Goal: Task Accomplishment & Management: Manage account settings

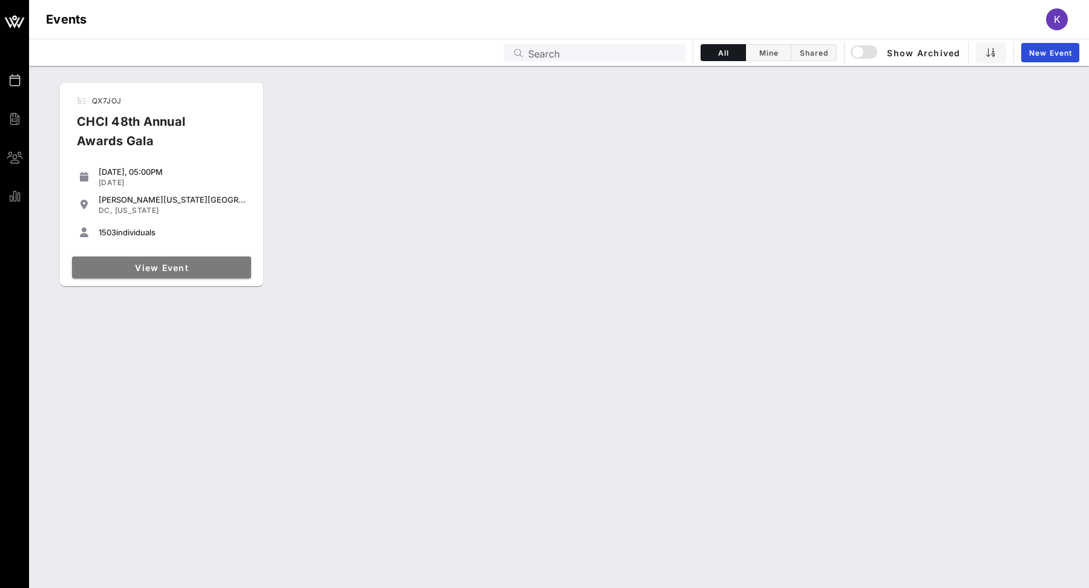
click at [163, 274] on link "View Event" at bounding box center [161, 268] width 179 height 22
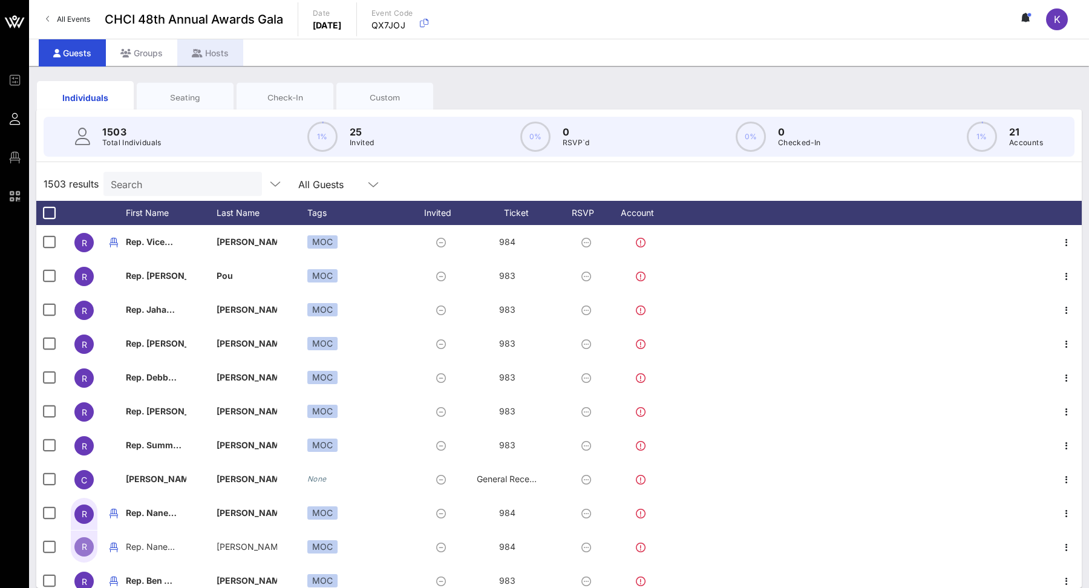
click at [197, 51] on icon at bounding box center [197, 53] width 11 height 8
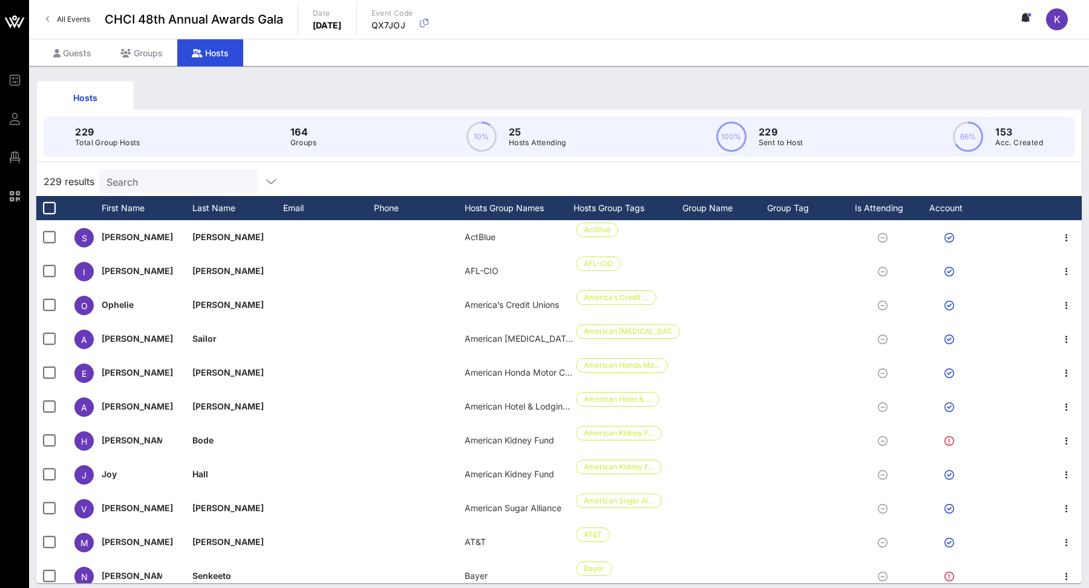
click at [179, 180] on input "Search" at bounding box center [178, 182] width 142 height 16
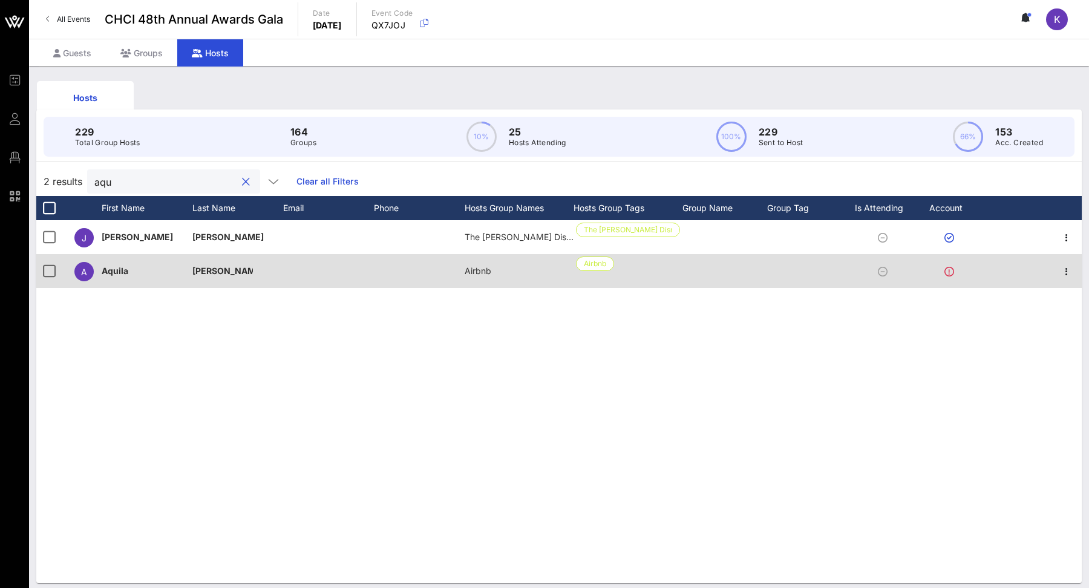
type input "aqu"
click at [947, 271] on icon at bounding box center [950, 272] width 10 height 10
click at [1068, 270] on icon "button" at bounding box center [1067, 271] width 15 height 15
click at [1069, 271] on icon "button" at bounding box center [1067, 271] width 15 height 15
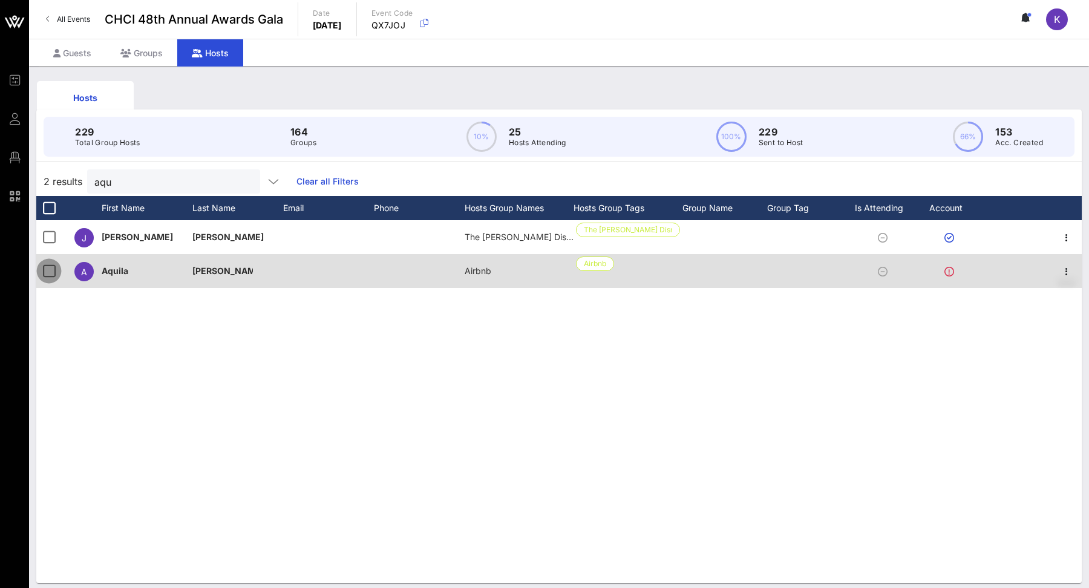
click at [49, 275] on div at bounding box center [49, 271] width 21 height 21
click at [782, 266] on div at bounding box center [809, 271] width 85 height 34
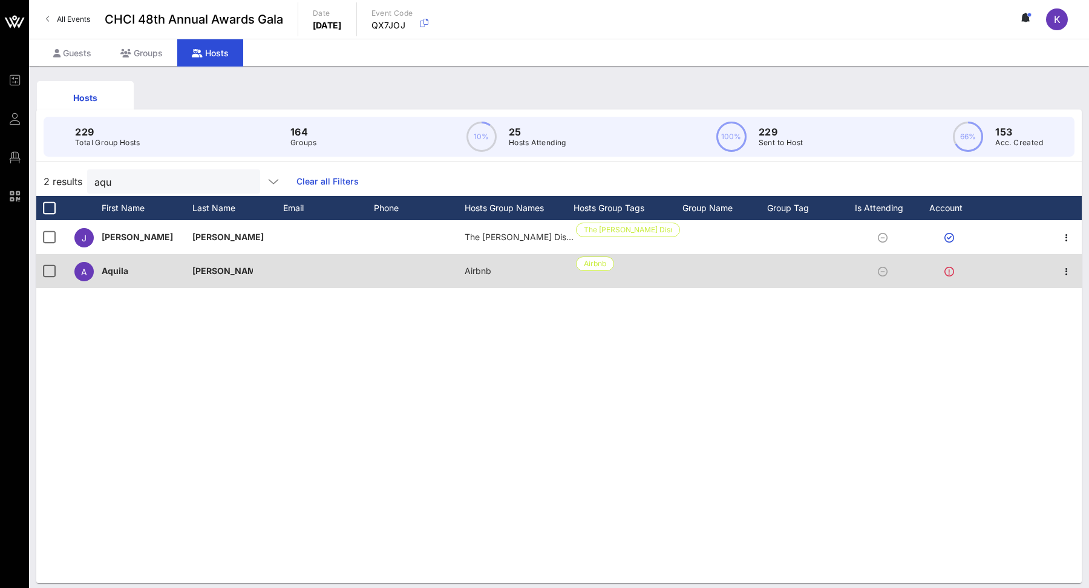
click at [782, 266] on div at bounding box center [809, 271] width 85 height 34
click at [600, 258] on span "Airbnb" at bounding box center [595, 263] width 22 height 13
click at [109, 272] on p "Aquila" at bounding box center [132, 271] width 61 height 34
click at [1065, 270] on icon "button" at bounding box center [1067, 271] width 15 height 15
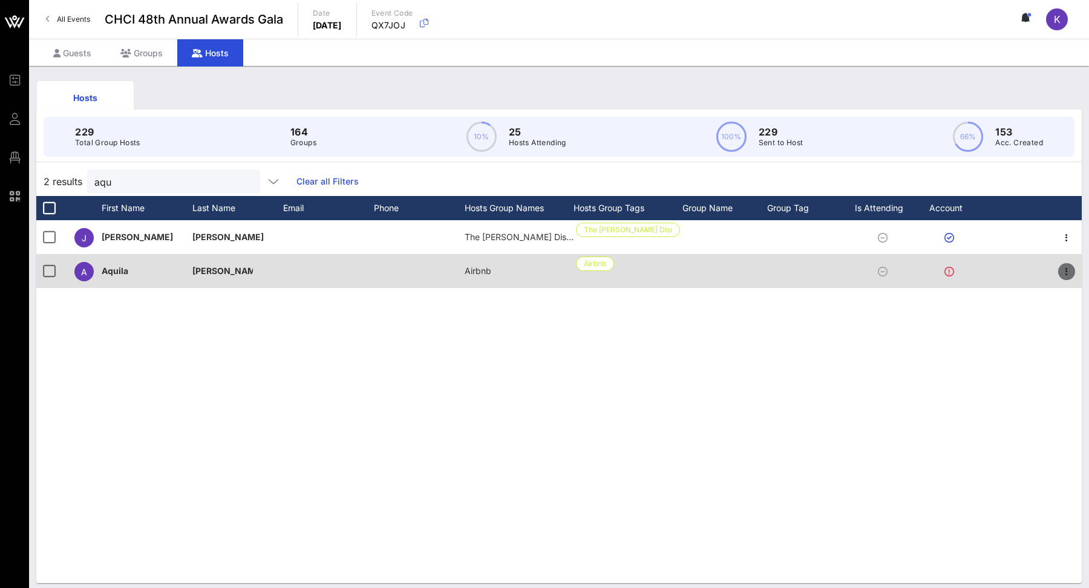
click at [1065, 270] on icon "button" at bounding box center [1067, 271] width 15 height 15
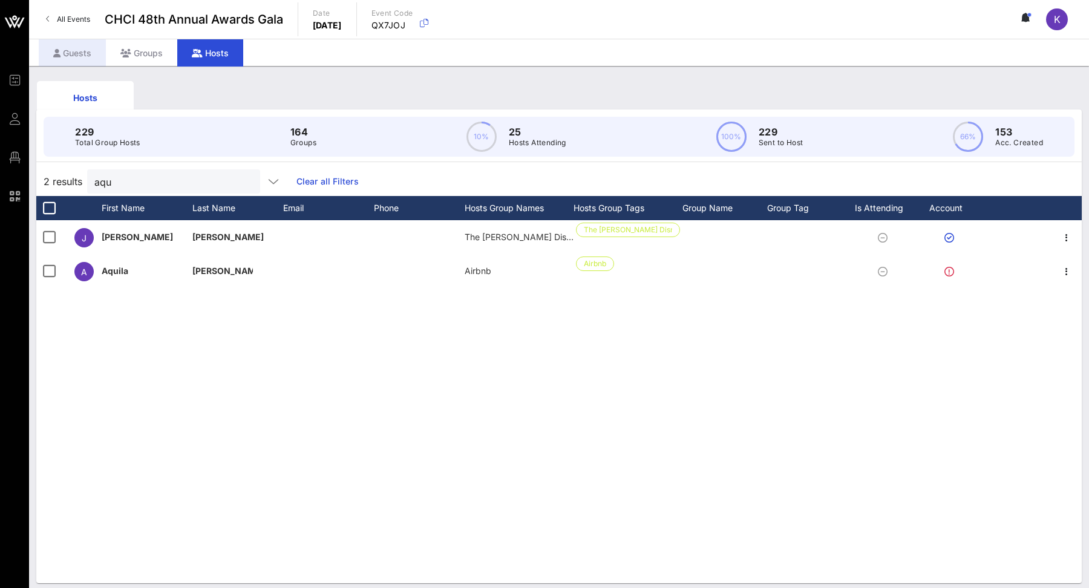
click at [88, 51] on div "Guests" at bounding box center [72, 52] width 67 height 27
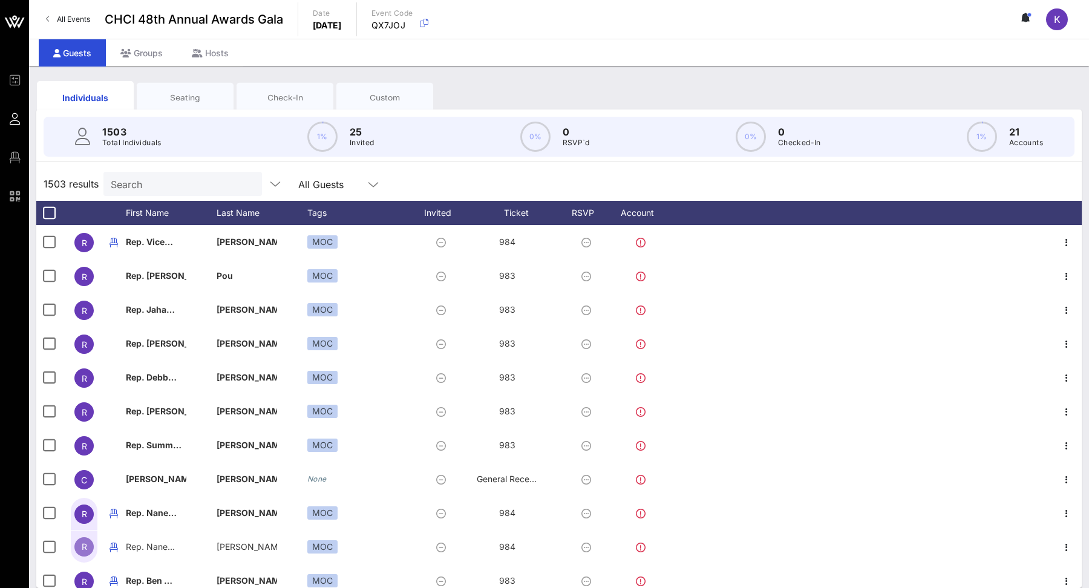
click at [180, 185] on input "Search" at bounding box center [182, 184] width 142 height 16
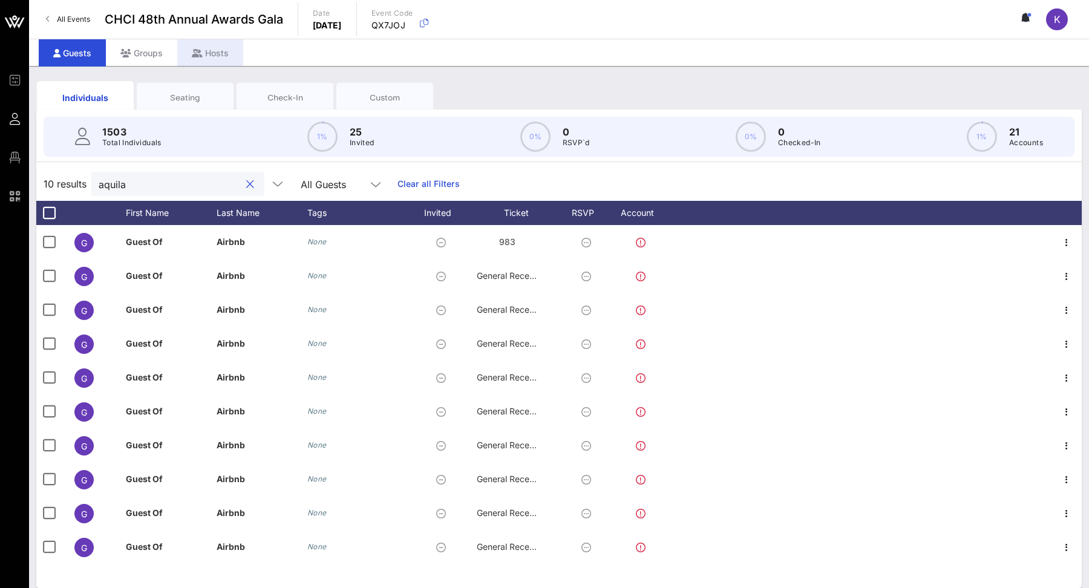
type input "aquila"
click at [196, 52] on icon at bounding box center [197, 53] width 11 height 8
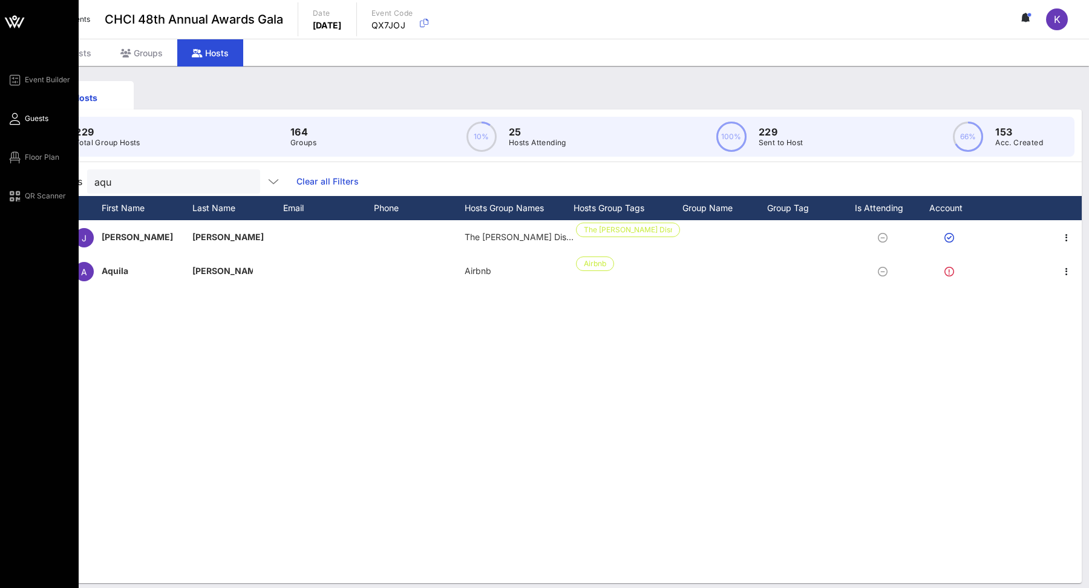
click at [26, 118] on span "Guests" at bounding box center [37, 118] width 24 height 11
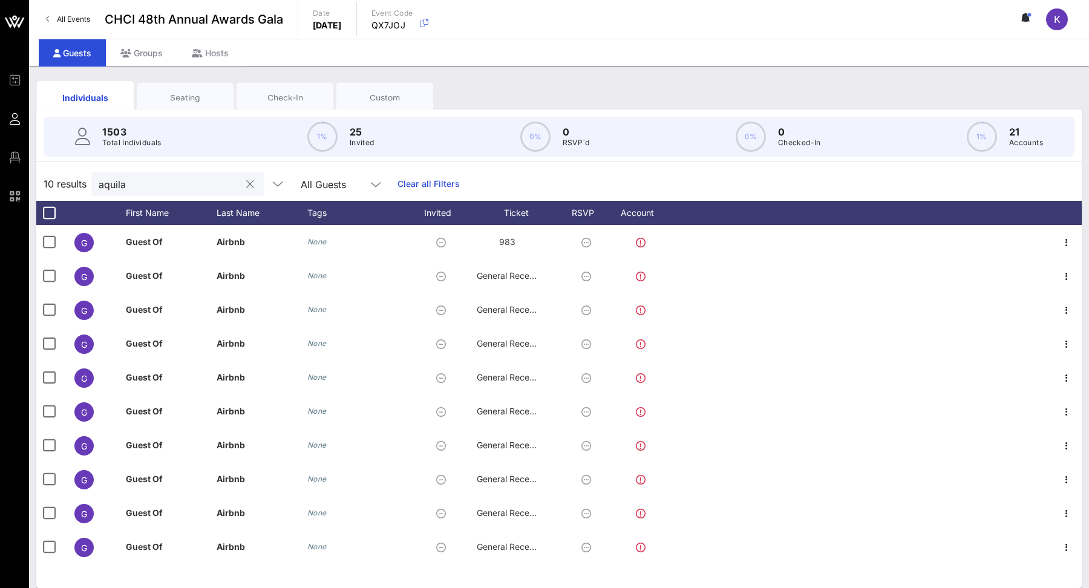
click at [168, 179] on input "aquila" at bounding box center [170, 184] width 142 height 16
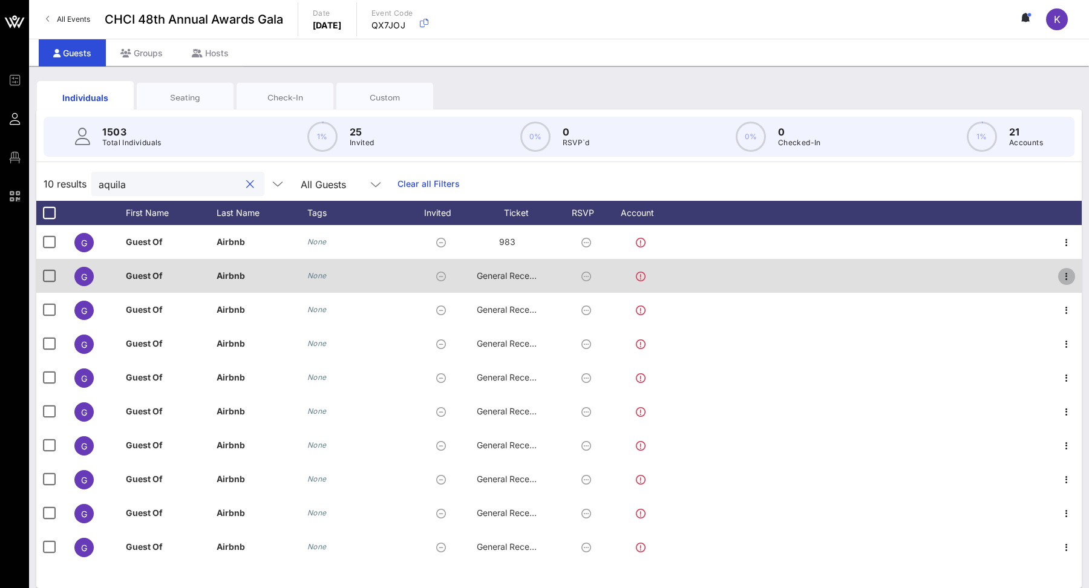
click at [1066, 276] on icon "button" at bounding box center [1067, 276] width 15 height 15
click at [1066, 276] on div "Event Builder Guests Floor Plan QR Scanner CHCI 48th Annual Awards Gala All Eve…" at bounding box center [544, 300] width 1089 height 600
click at [1063, 273] on icon "button" at bounding box center [1067, 276] width 15 height 15
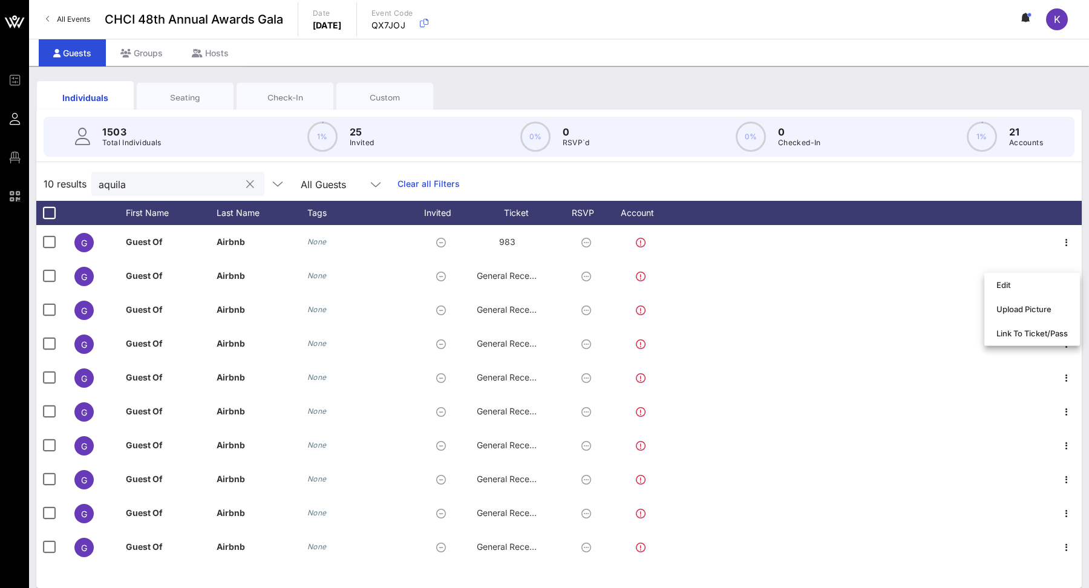
click at [143, 184] on input "aquila" at bounding box center [170, 184] width 142 height 16
click at [198, 88] on div "Seating" at bounding box center [185, 97] width 97 height 30
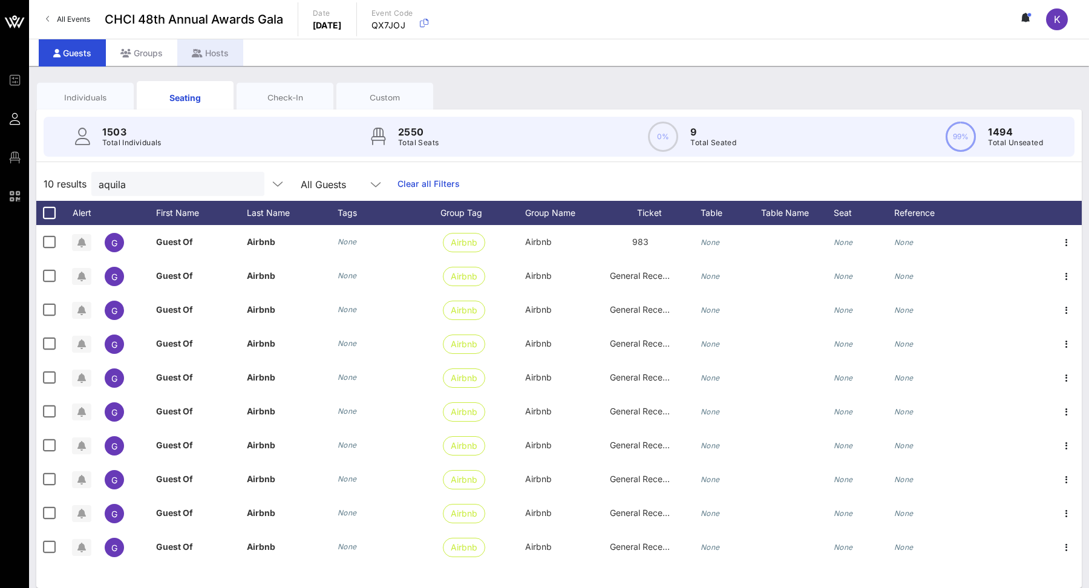
click at [186, 47] on div "Hosts" at bounding box center [210, 52] width 66 height 27
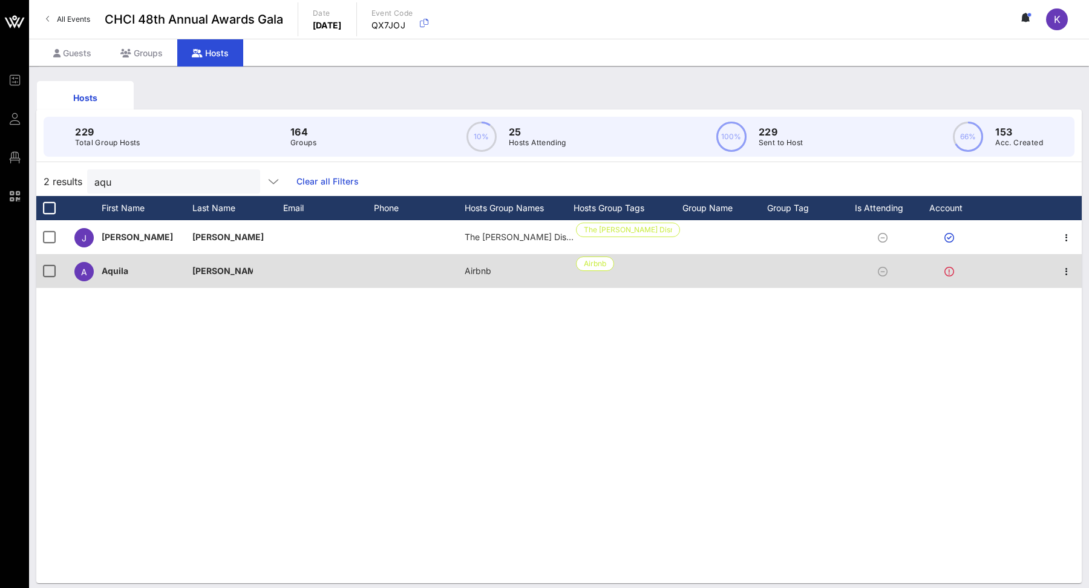
click at [295, 262] on div at bounding box center [328, 271] width 91 height 34
click at [51, 263] on div at bounding box center [49, 271] width 21 height 21
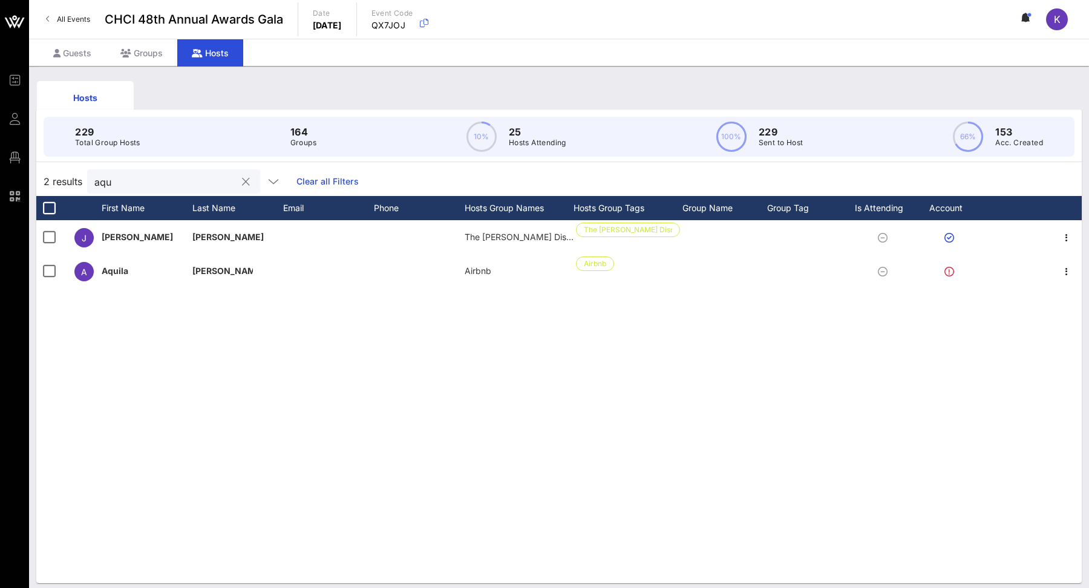
click at [242, 185] on button "clear icon" at bounding box center [246, 182] width 8 height 12
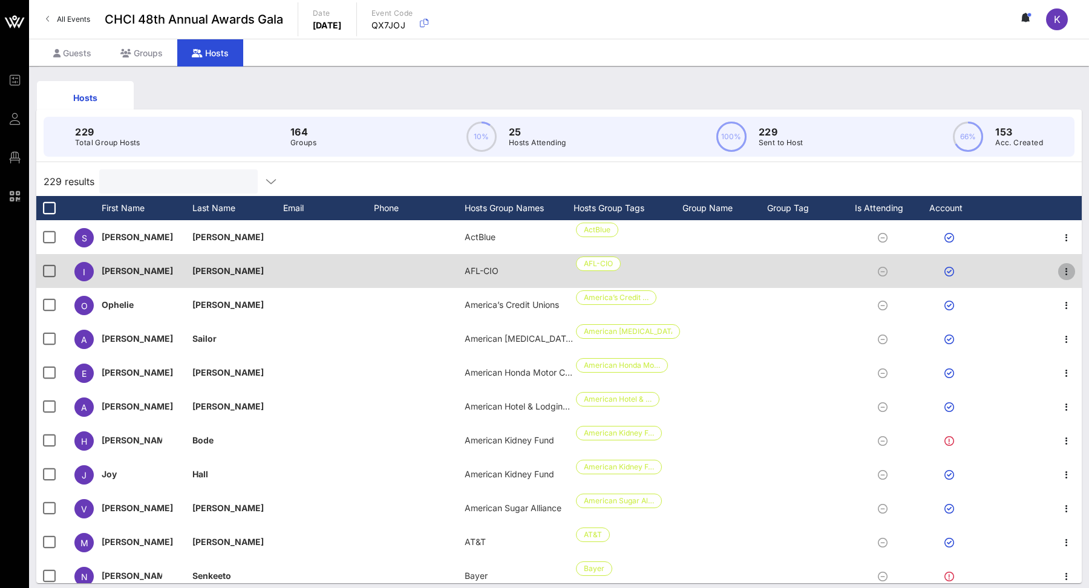
click at [1070, 273] on icon "button" at bounding box center [1067, 271] width 15 height 15
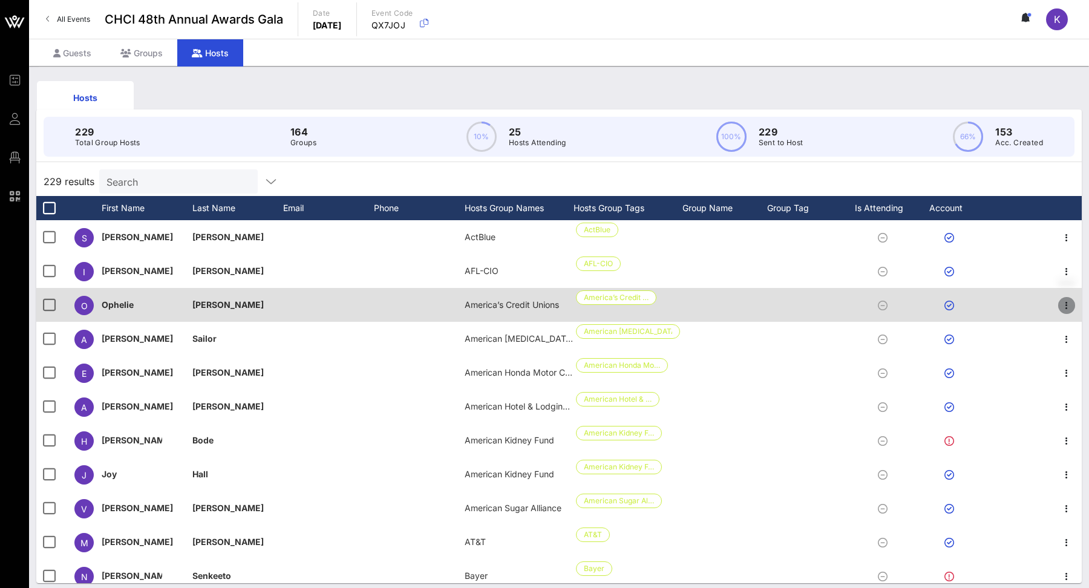
click at [1070, 300] on icon "button" at bounding box center [1067, 305] width 15 height 15
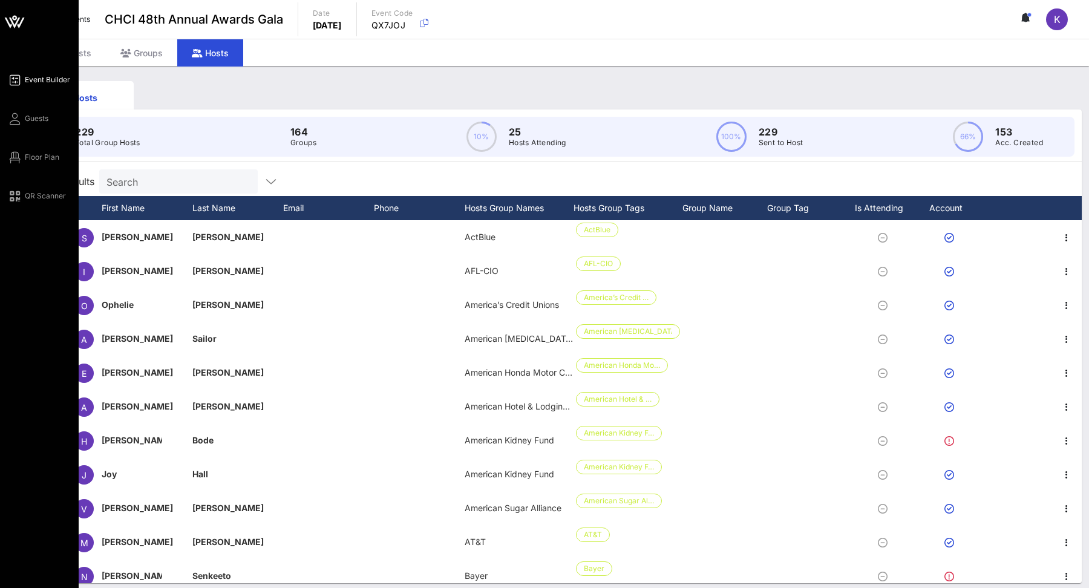
click at [40, 74] on span "Event Builder" at bounding box center [47, 79] width 45 height 11
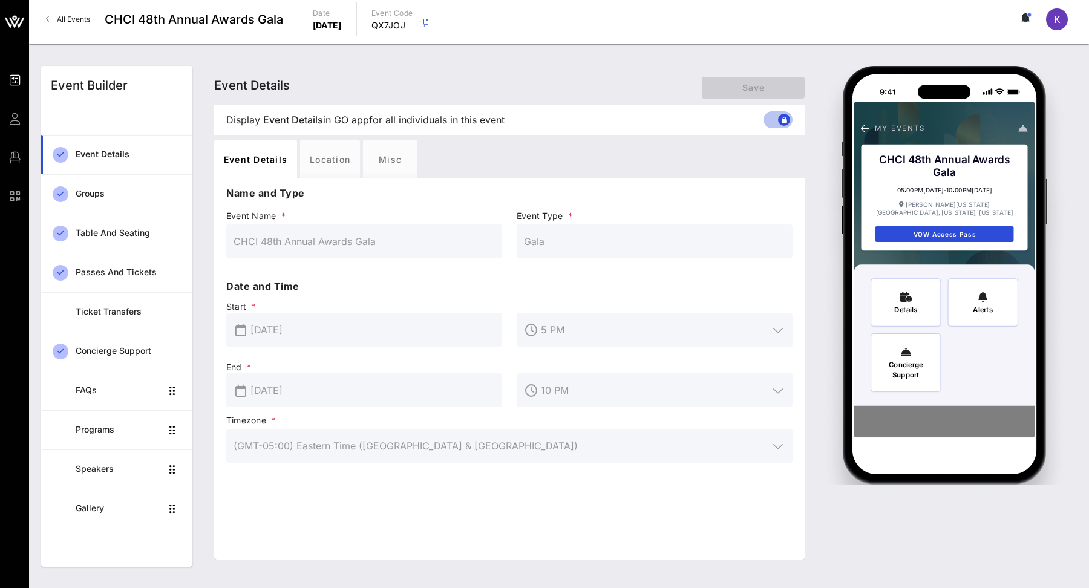
click at [55, 25] on link "All Events" at bounding box center [68, 19] width 59 height 19
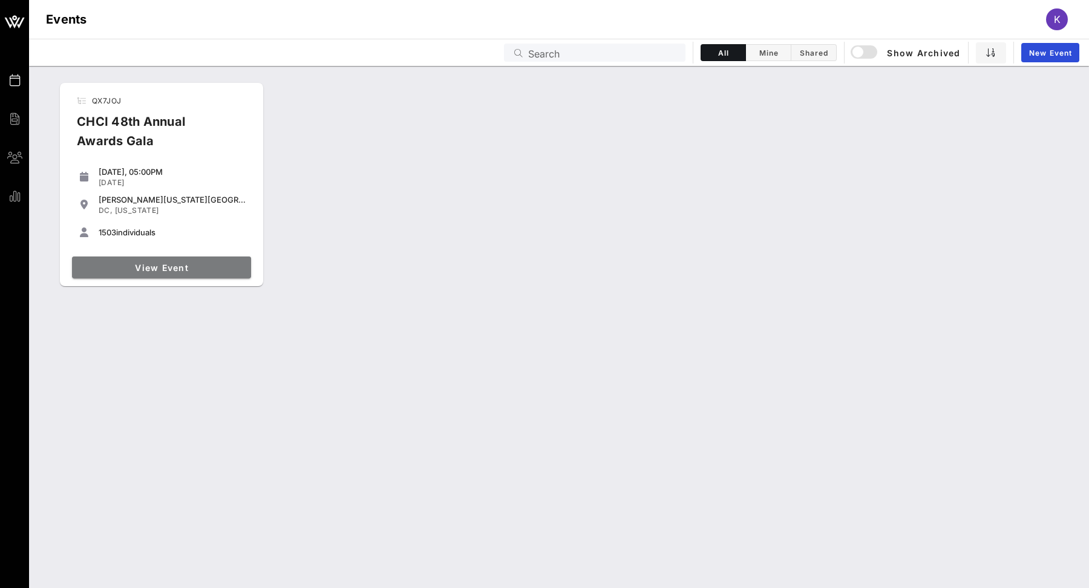
click at [194, 263] on span "View Event" at bounding box center [161, 268] width 169 height 10
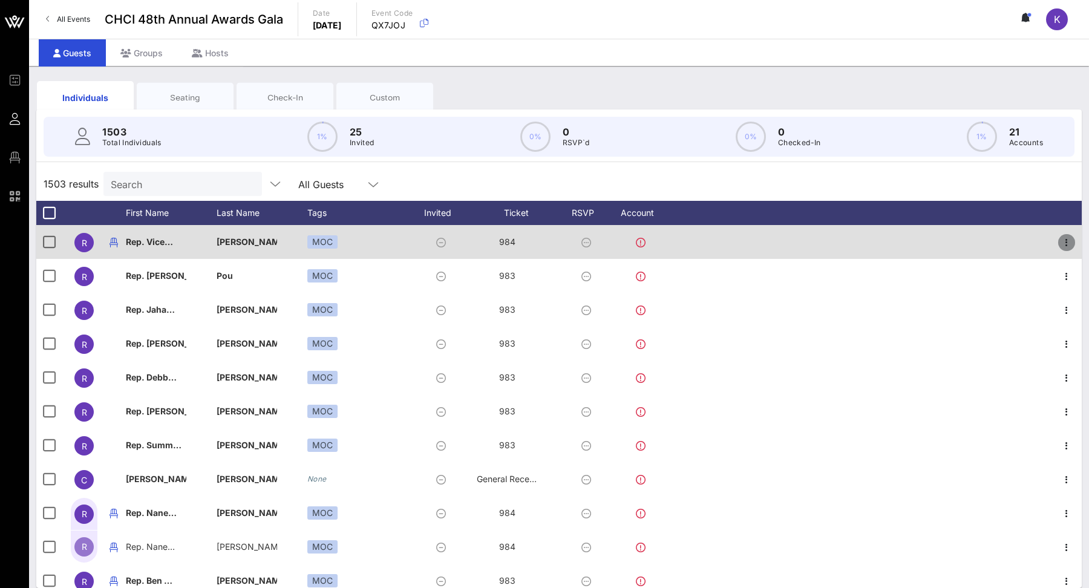
click at [1069, 238] on icon "button" at bounding box center [1067, 242] width 15 height 15
click at [638, 242] on icon at bounding box center [641, 243] width 10 height 10
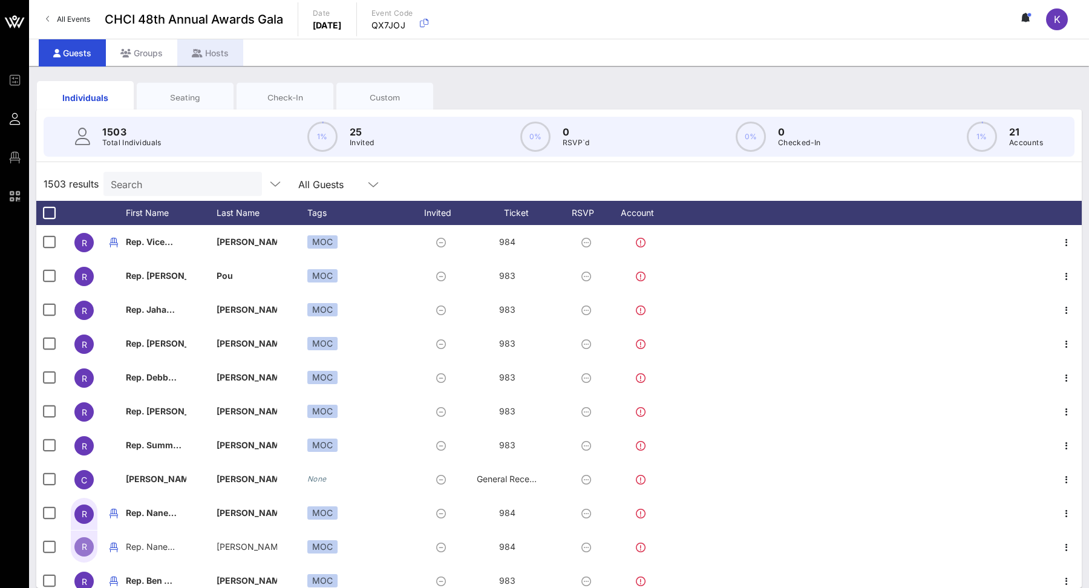
click at [209, 47] on div "Hosts" at bounding box center [210, 52] width 66 height 27
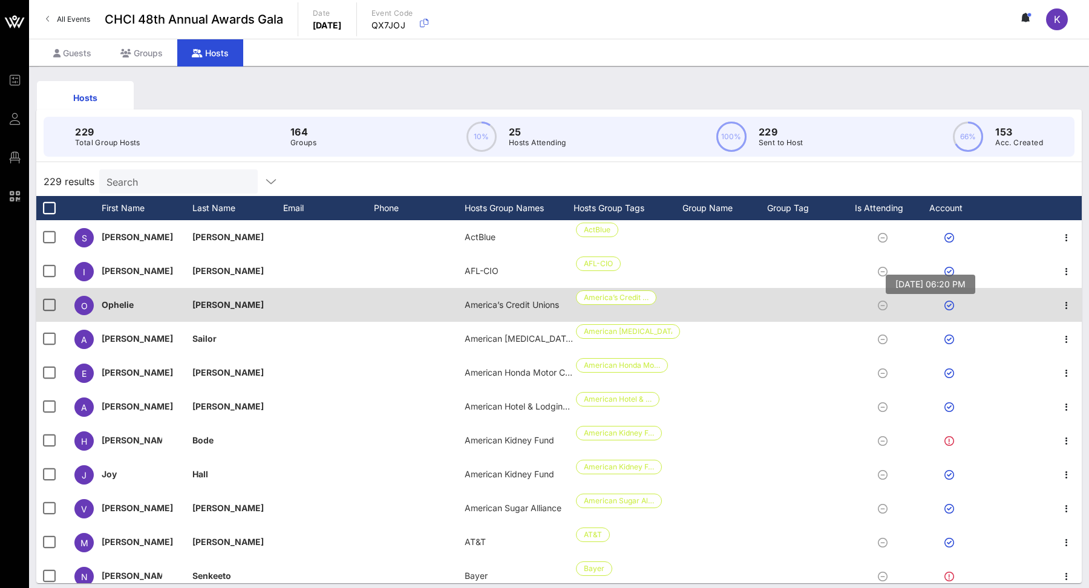
click at [946, 309] on icon at bounding box center [950, 306] width 10 height 10
click at [1070, 309] on icon "button" at bounding box center [1067, 305] width 15 height 15
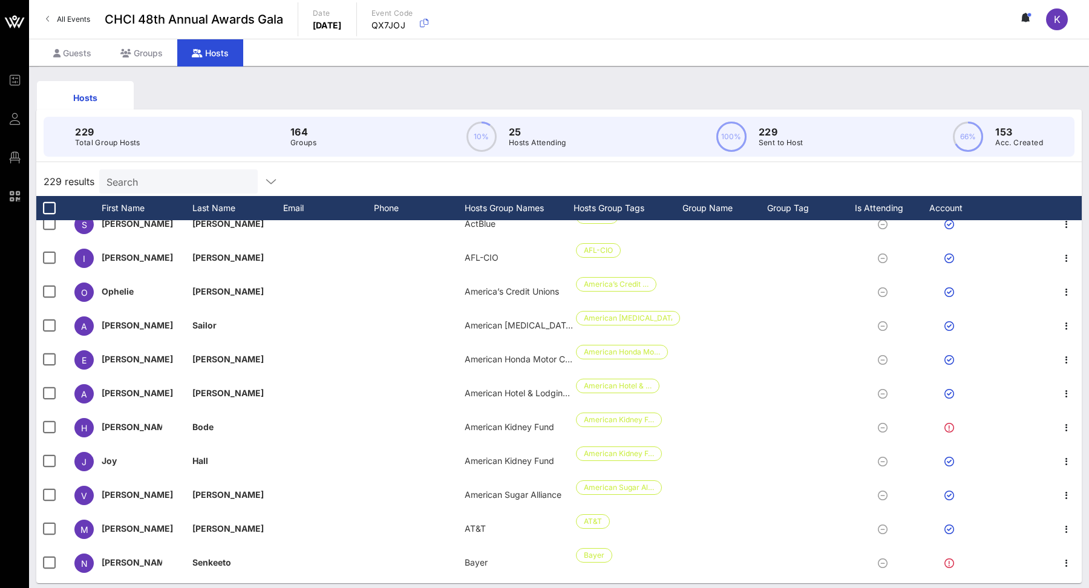
scroll to position [361, 0]
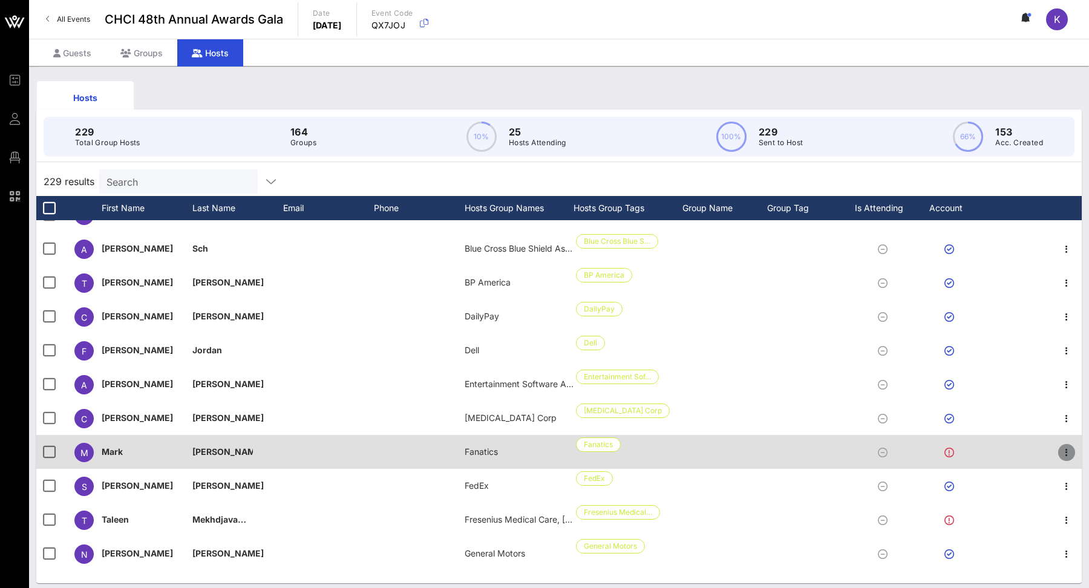
click at [1064, 453] on icon "button" at bounding box center [1067, 452] width 15 height 15
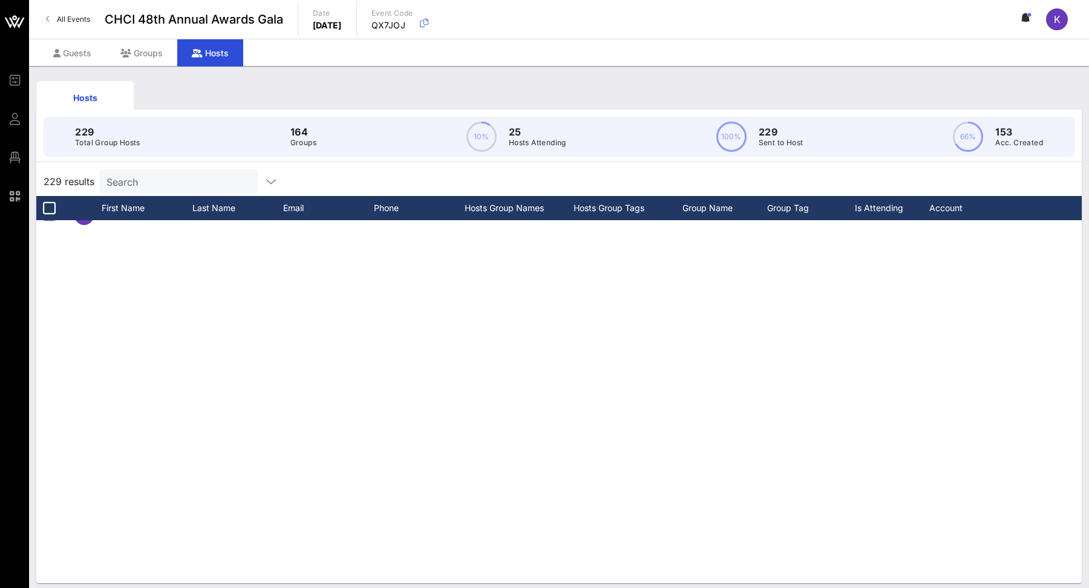
scroll to position [0, 0]
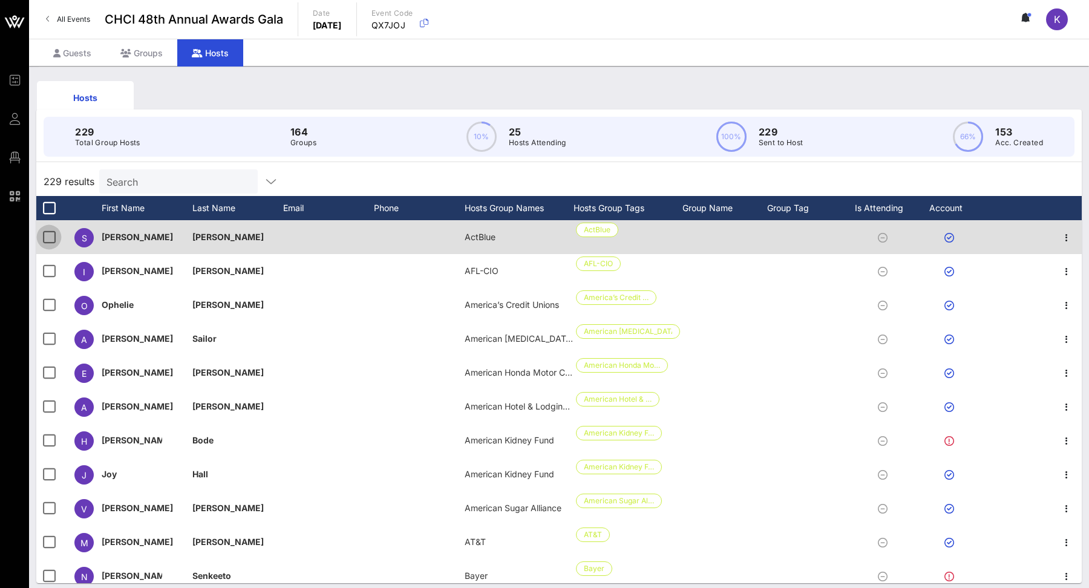
click at [44, 240] on div at bounding box center [49, 237] width 21 height 21
click at [44, 232] on div at bounding box center [49, 237] width 21 height 21
click at [48, 232] on div at bounding box center [49, 237] width 21 height 21
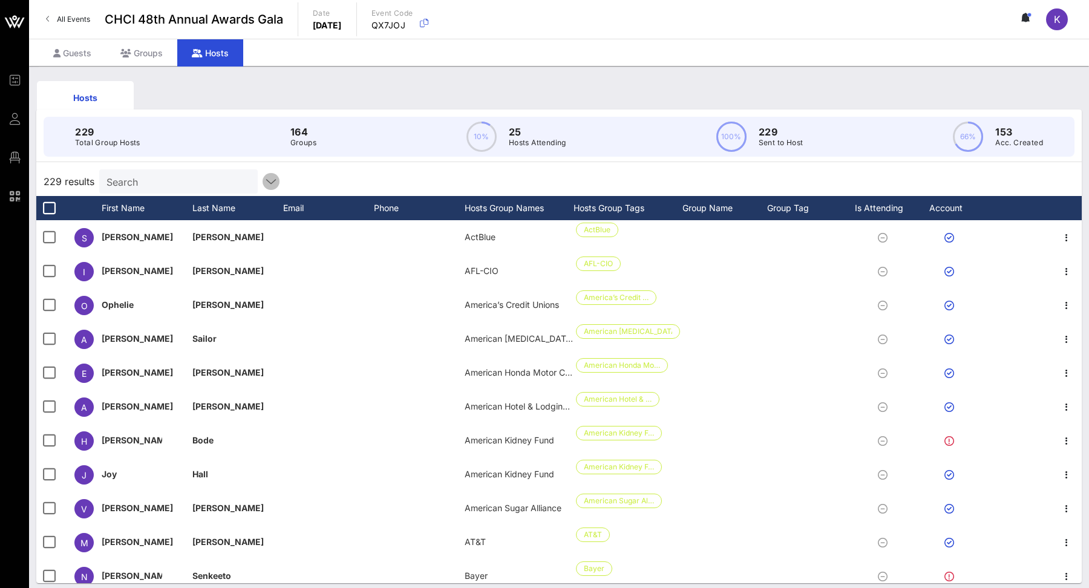
click at [264, 177] on icon "button" at bounding box center [271, 181] width 15 height 15
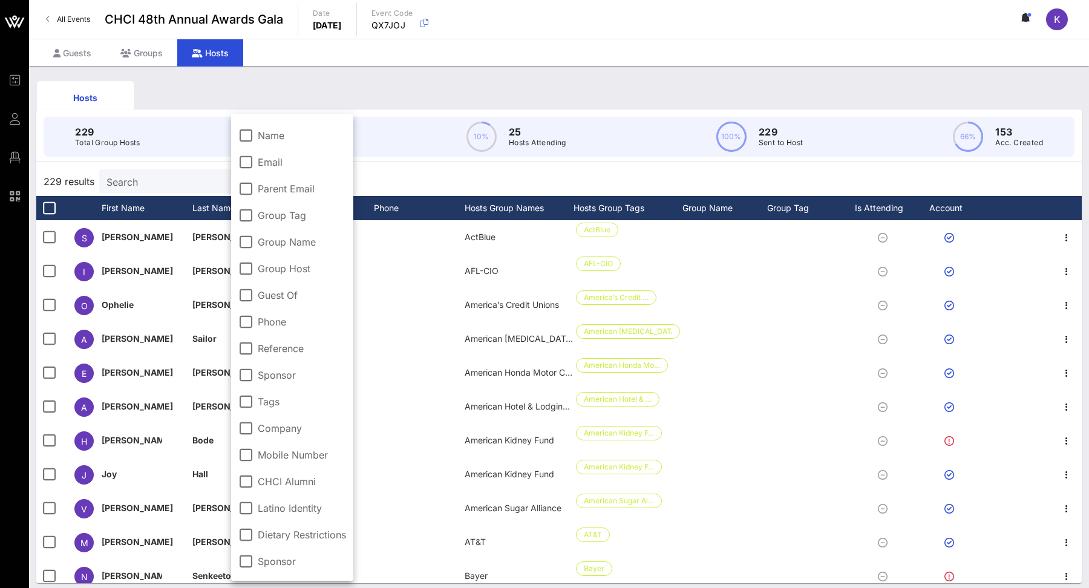
click at [423, 181] on div "229 results Search" at bounding box center [559, 181] width 1046 height 29
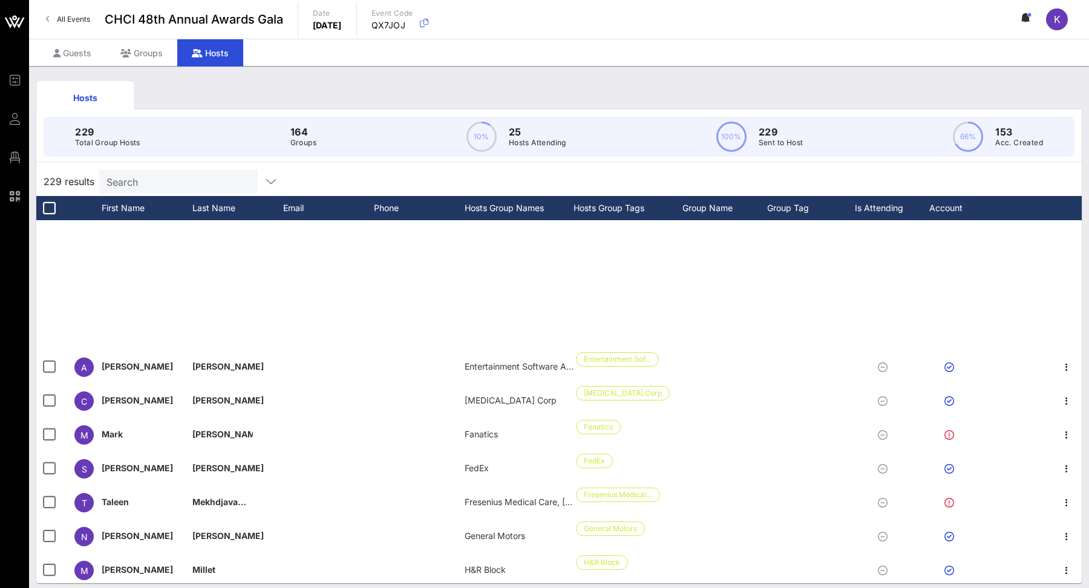
scroll to position [537, 0]
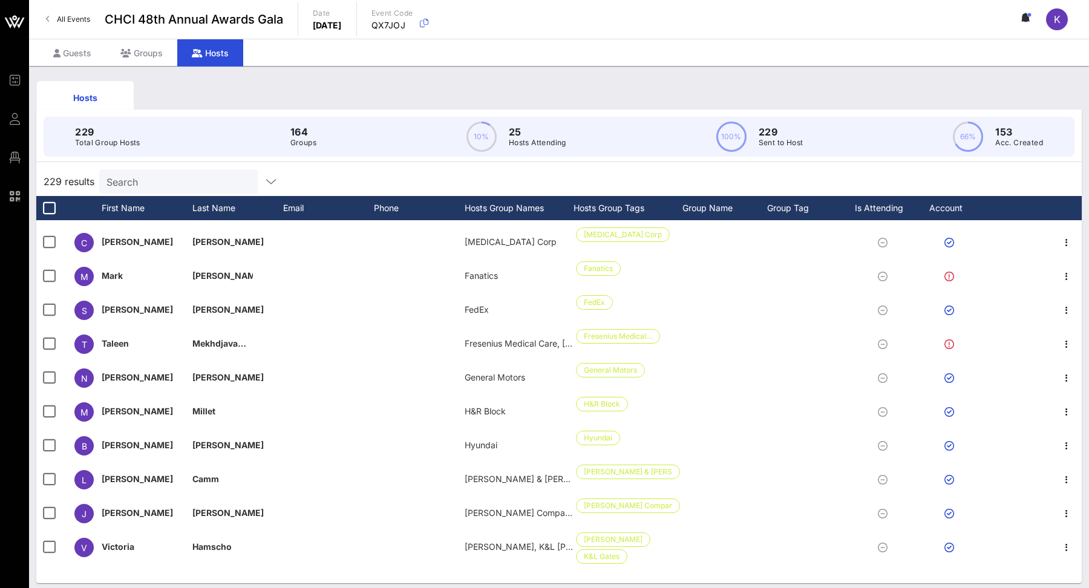
click at [731, 75] on div "Hosts 229 Total Group Hosts 164 Groups 10% 25 Hosts Attending 100% 229 Sent to …" at bounding box center [559, 330] width 1060 height 529
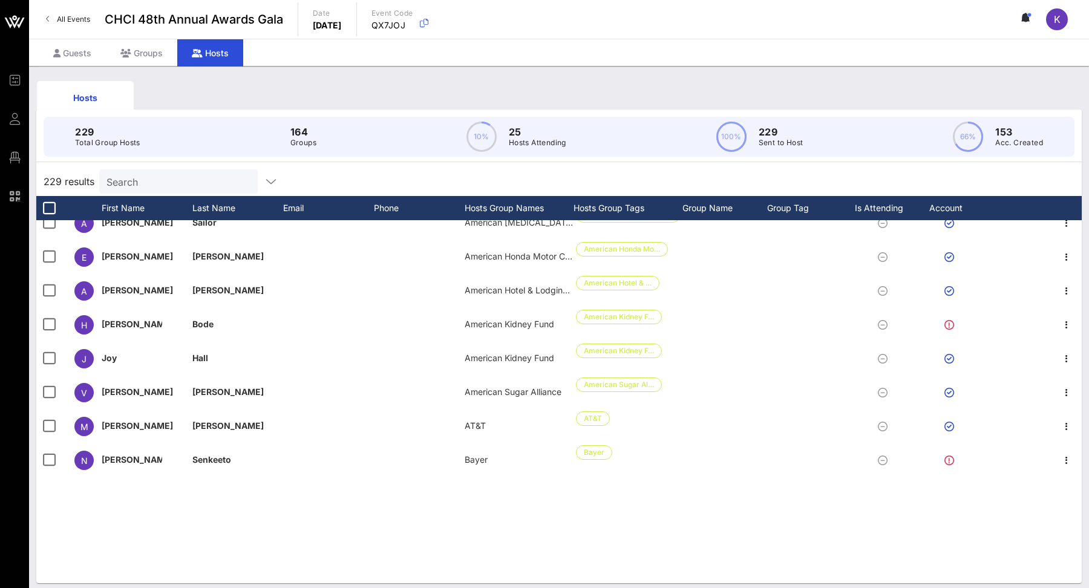
scroll to position [0, 0]
